Goal: Task Accomplishment & Management: Manage account settings

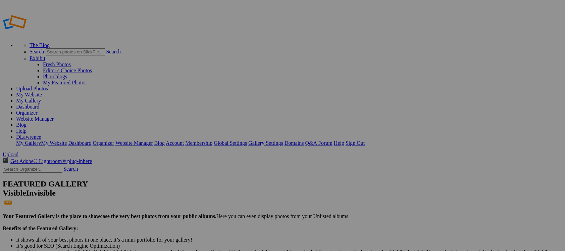
type input "Album-2025-09-03-1023"
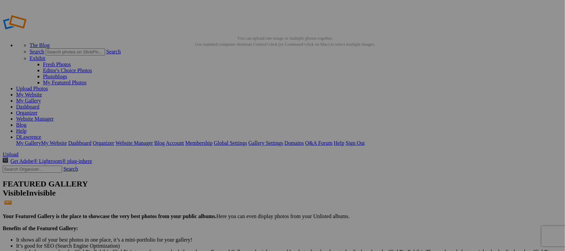
drag, startPoint x: 249, startPoint y: 101, endPoint x: 429, endPoint y: 175, distance: 195.4
drag, startPoint x: 189, startPoint y: 97, endPoint x: 361, endPoint y: 91, distance: 172.0
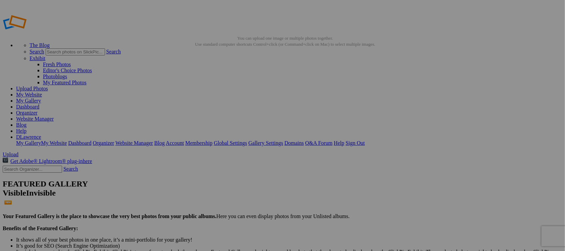
type input "Album-2025-09-03-1023"
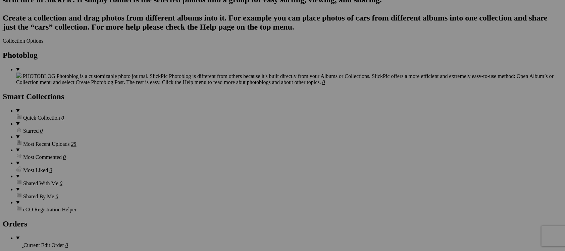
scroll to position [704, 0]
